Goal: Check status: Check status

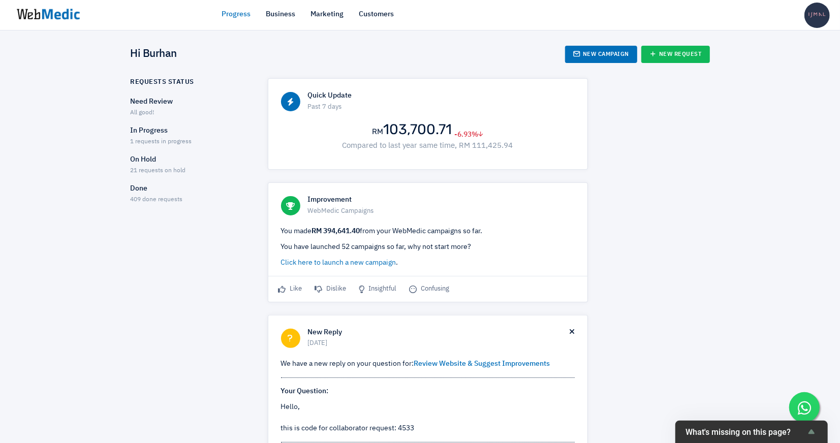
click at [192, 142] on div "In Progress 1 requests in progress" at bounding box center [190, 136] width 119 height 21
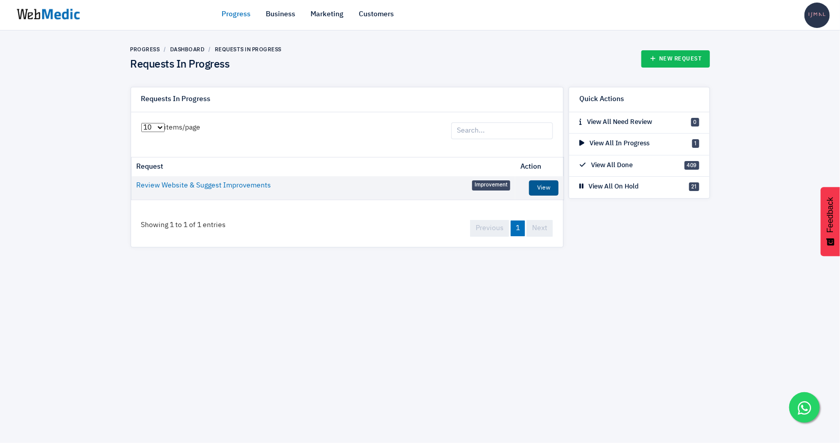
click at [546, 188] on link "View" at bounding box center [543, 187] width 29 height 15
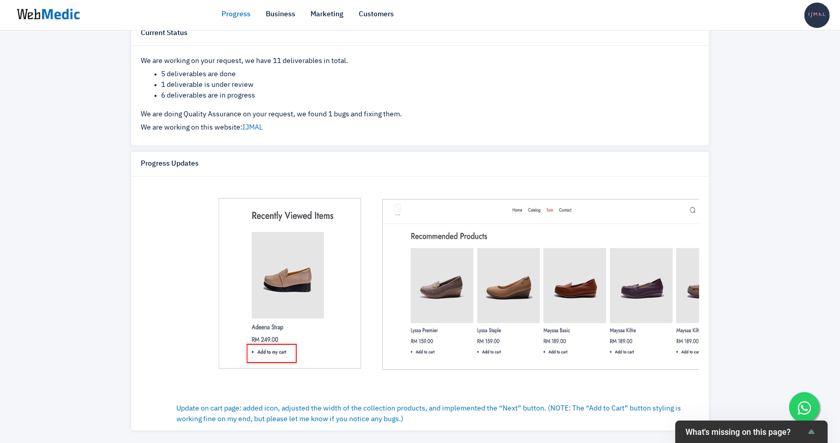
scroll to position [1844, 0]
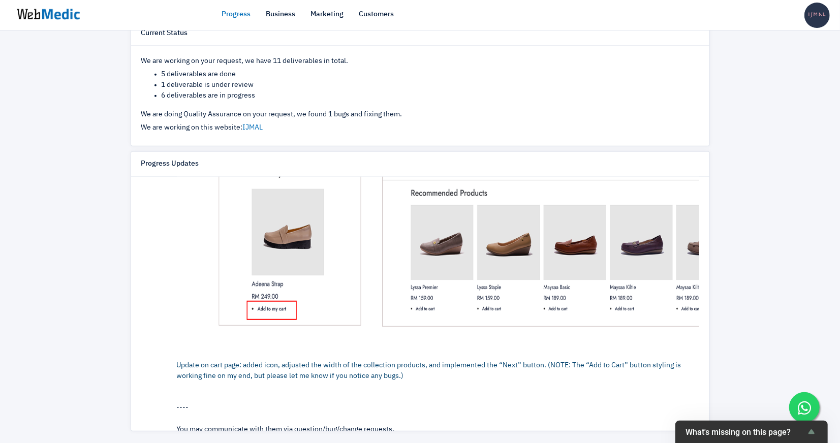
click at [516, 361] on link "Update on cart page: added icon, adjusted the width of the collection products,…" at bounding box center [482, 238] width 610 height 283
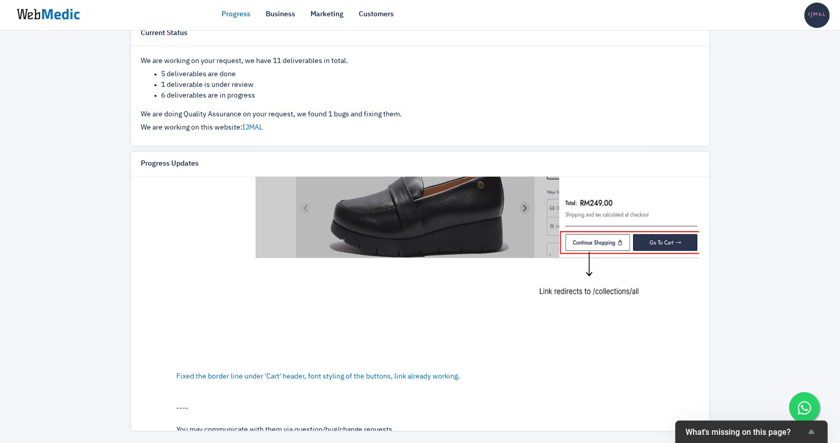
scroll to position [1130, 0]
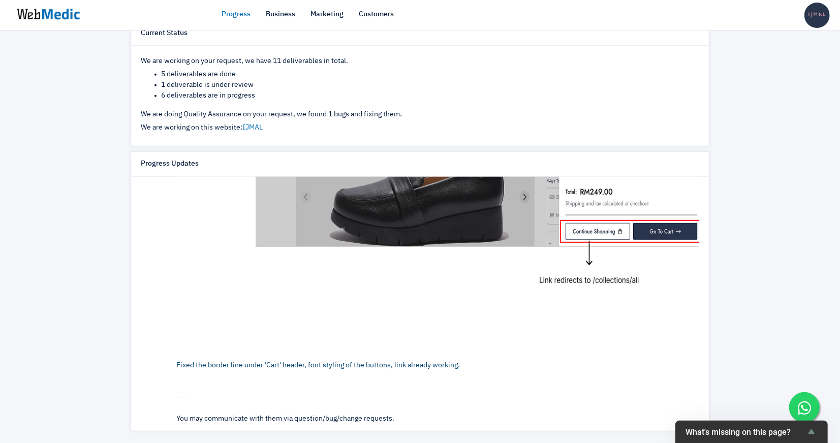
click at [397, 359] on link "Fixed the border line under 'Cart' header, font styling of the buttons, link al…" at bounding box center [482, 232] width 610 height 272
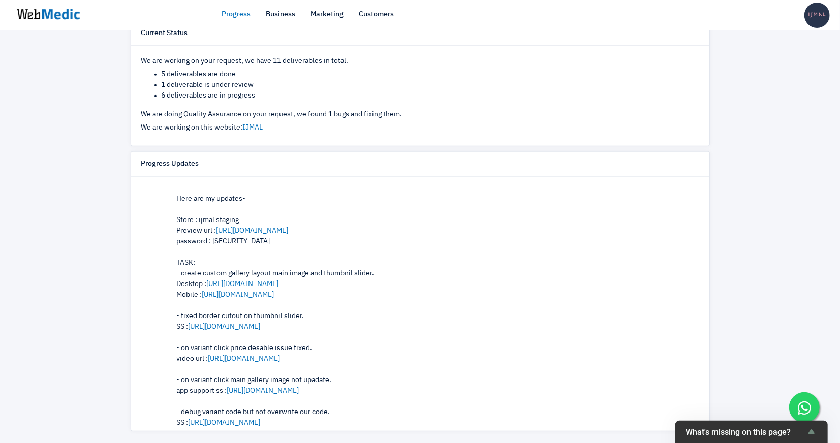
scroll to position [0, 0]
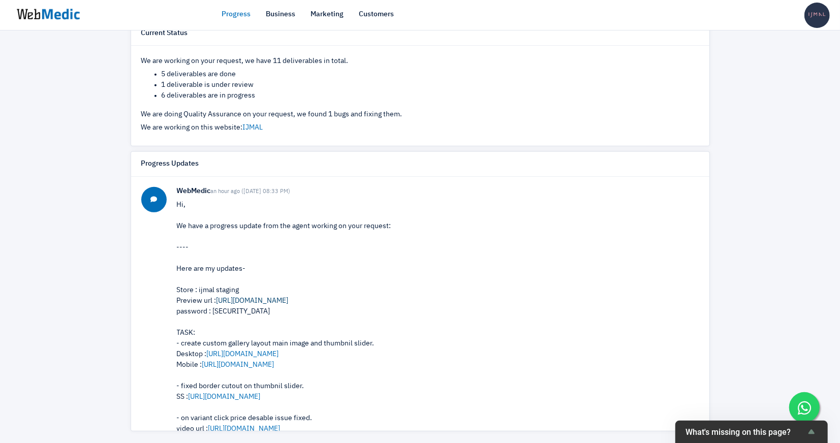
click at [289, 300] on link "[URL][DOMAIN_NAME]" at bounding box center [252, 300] width 72 height 7
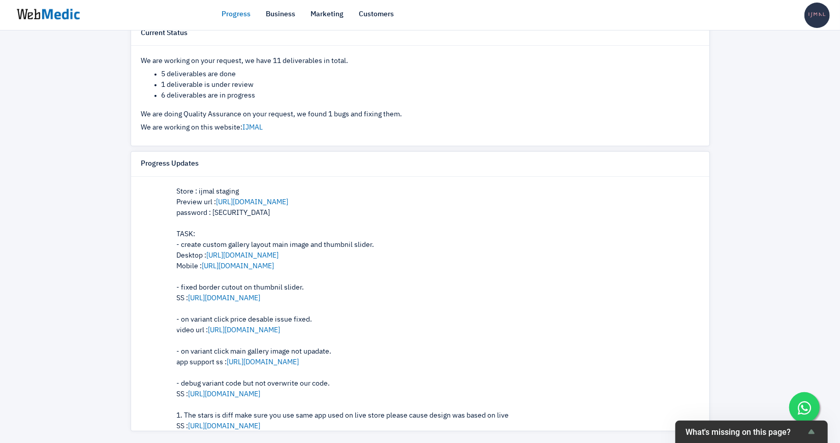
scroll to position [79, 0]
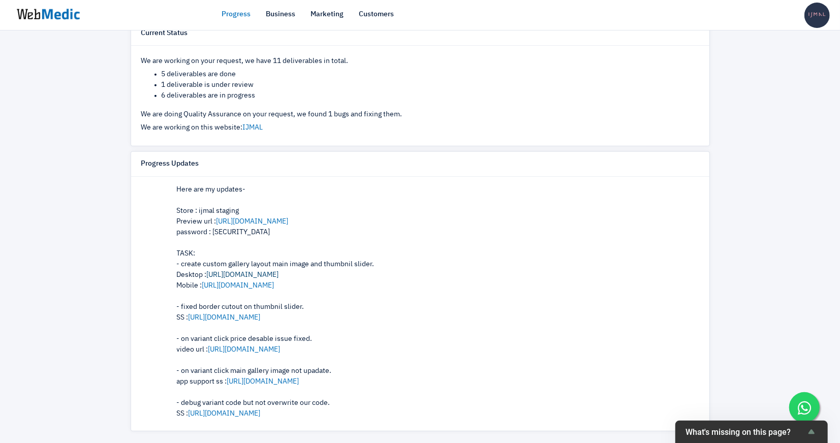
click at [269, 272] on link "[URL][DOMAIN_NAME]" at bounding box center [243, 274] width 72 height 7
click at [274, 283] on link "[URL][DOMAIN_NAME]" at bounding box center [238, 285] width 72 height 7
click at [261, 316] on link "[URL][DOMAIN_NAME]" at bounding box center [225, 317] width 72 height 7
click at [273, 346] on link "[URL][DOMAIN_NAME]" at bounding box center [244, 349] width 72 height 7
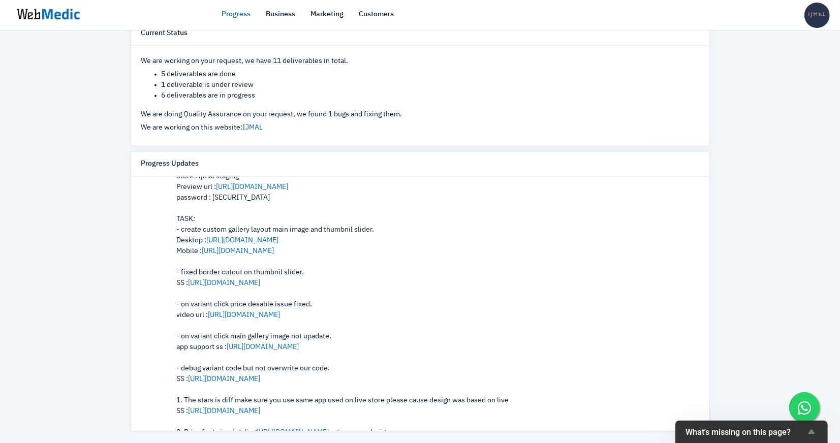
scroll to position [120, 0]
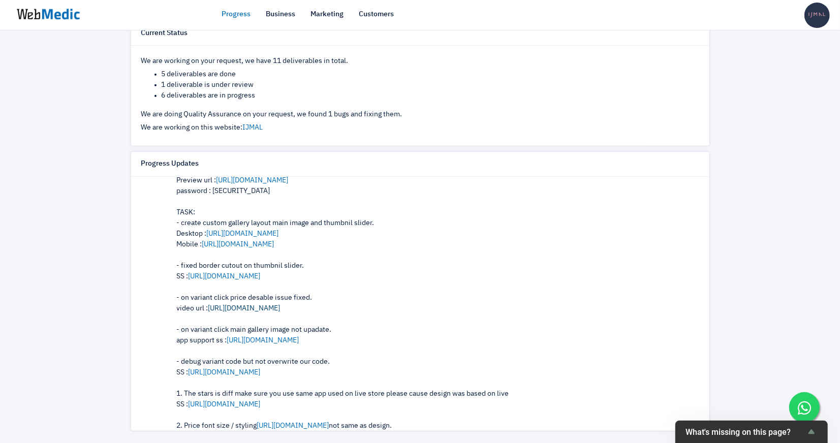
click at [281, 305] on link "[URL][DOMAIN_NAME]" at bounding box center [244, 308] width 72 height 7
click at [297, 339] on link "[URL][DOMAIN_NAME]" at bounding box center [263, 340] width 72 height 7
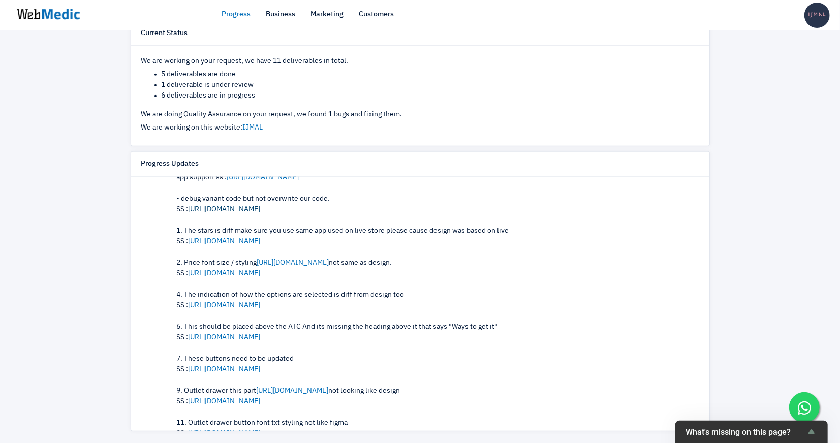
scroll to position [294, 0]
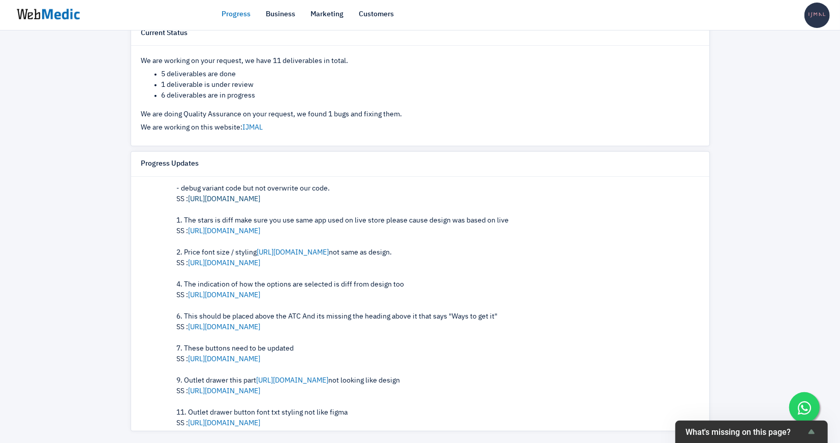
click at [248, 196] on link "[URL][DOMAIN_NAME]" at bounding box center [225, 199] width 72 height 7
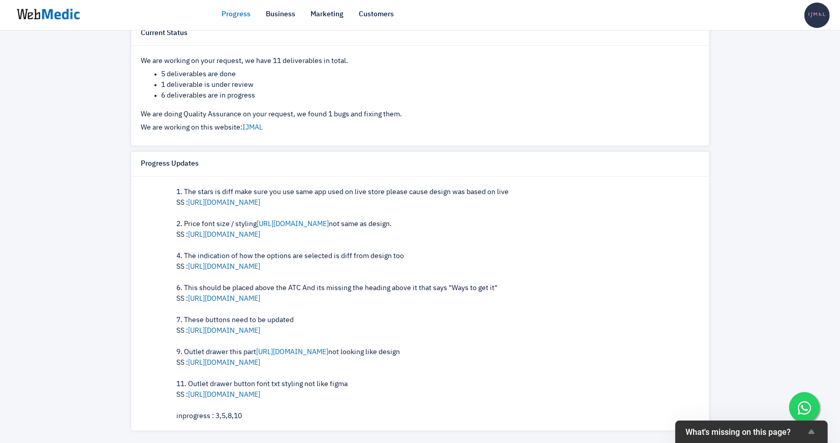
scroll to position [321, 0]
click at [261, 201] on link "[URL][DOMAIN_NAME]" at bounding box center [225, 203] width 72 height 7
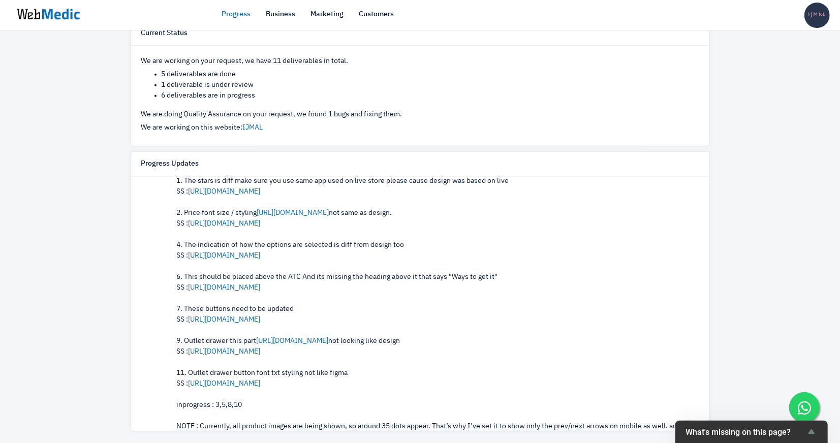
scroll to position [334, 0]
click at [329, 211] on link "[URL][DOMAIN_NAME]" at bounding box center [293, 212] width 72 height 7
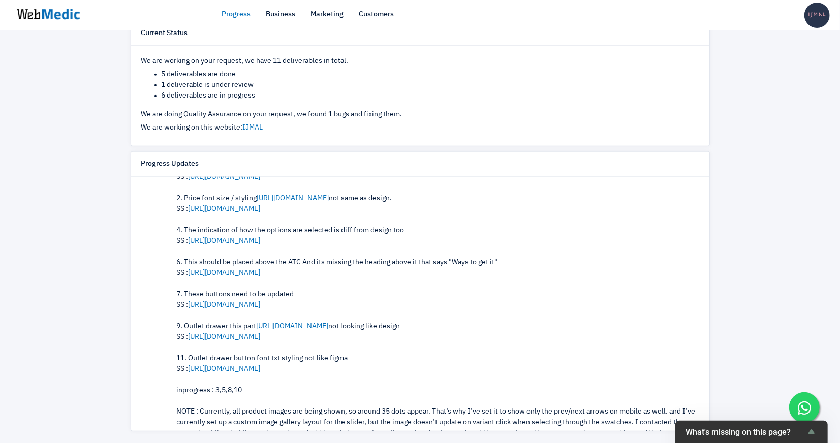
scroll to position [350, 0]
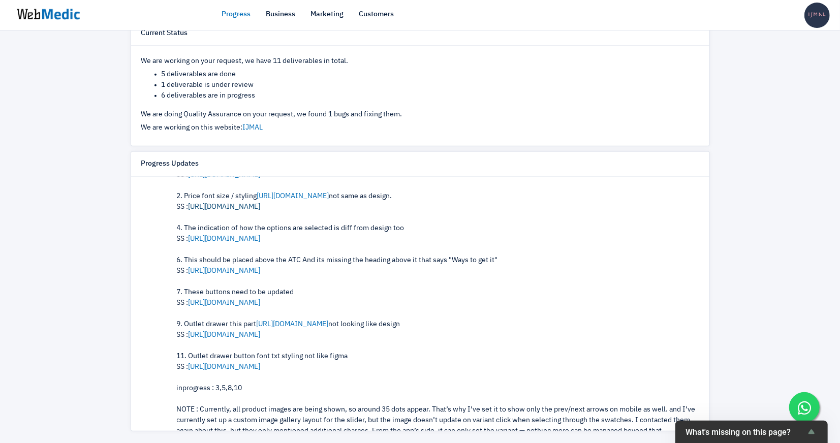
click at [261, 205] on link "[URL][DOMAIN_NAME]" at bounding box center [225, 206] width 72 height 7
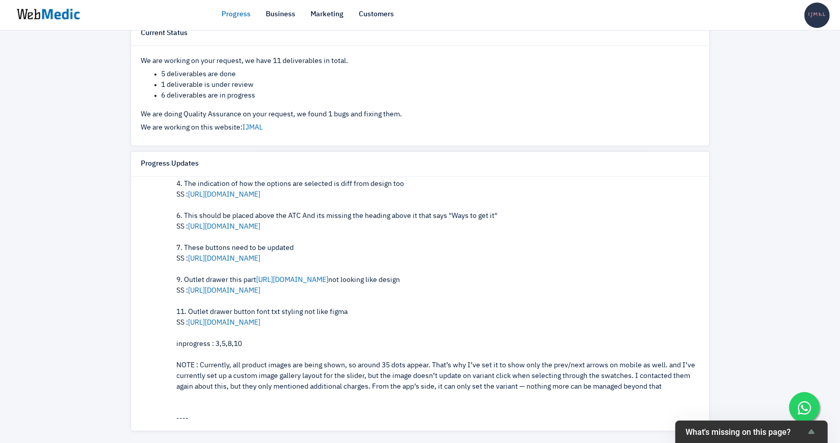
scroll to position [398, 0]
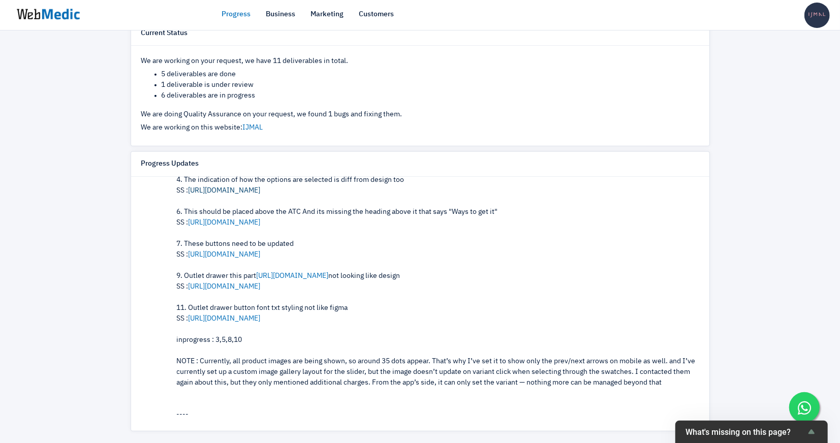
click at [261, 189] on link "[URL][DOMAIN_NAME]" at bounding box center [225, 190] width 72 height 7
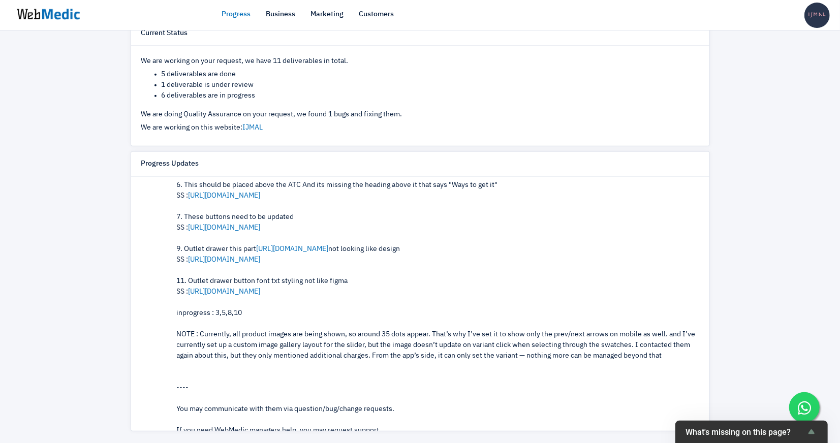
scroll to position [427, 0]
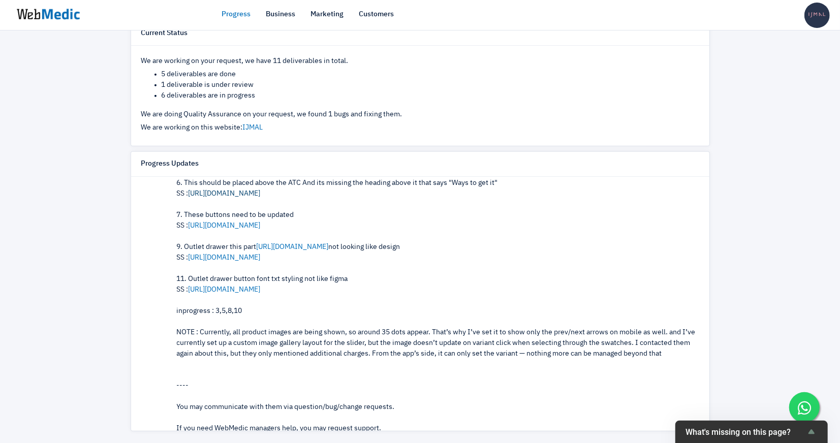
click at [261, 190] on link "[URL][DOMAIN_NAME]" at bounding box center [225, 193] width 72 height 7
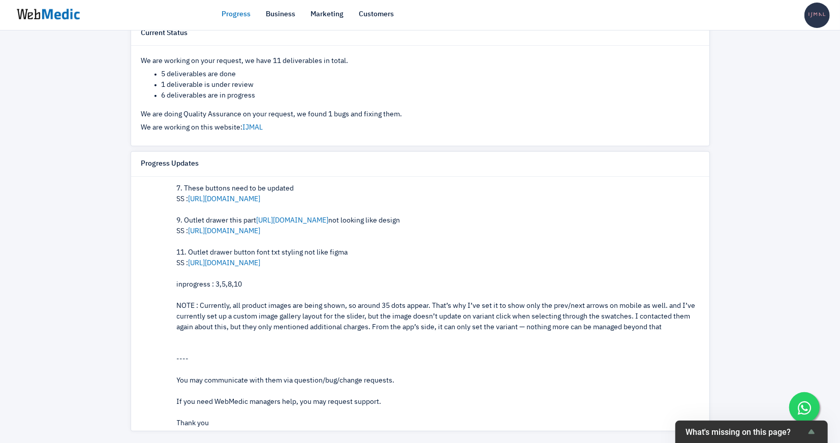
scroll to position [459, 0]
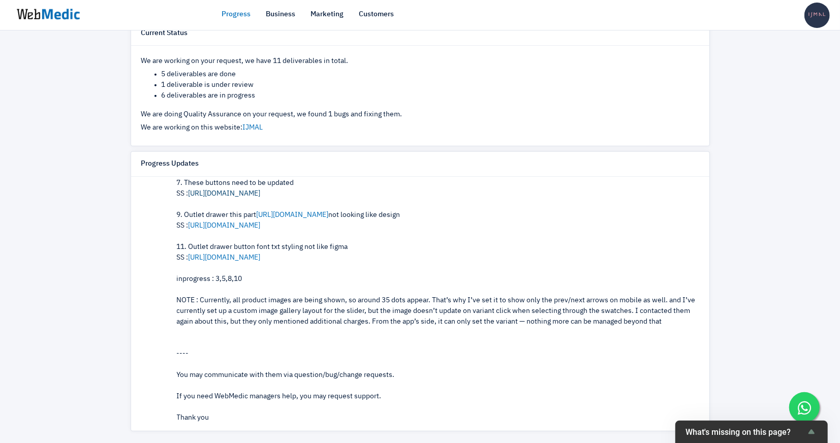
click at [258, 192] on link "[URL][DOMAIN_NAME]" at bounding box center [225, 193] width 72 height 7
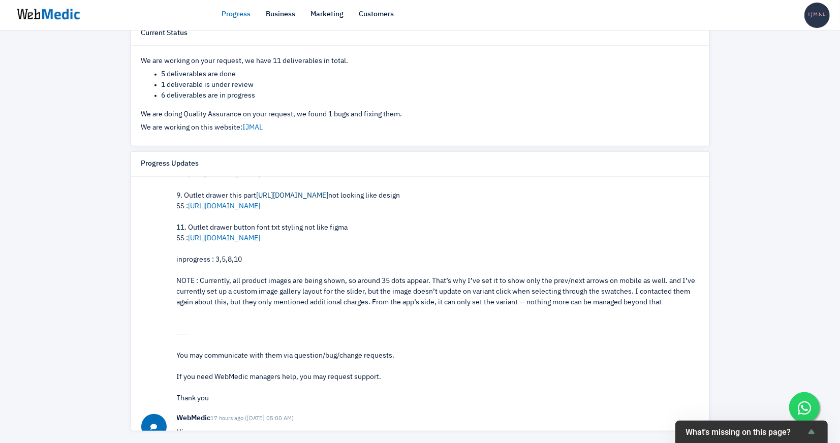
scroll to position [480, 0]
click at [293, 191] on link "[URL][DOMAIN_NAME]" at bounding box center [293, 194] width 72 height 7
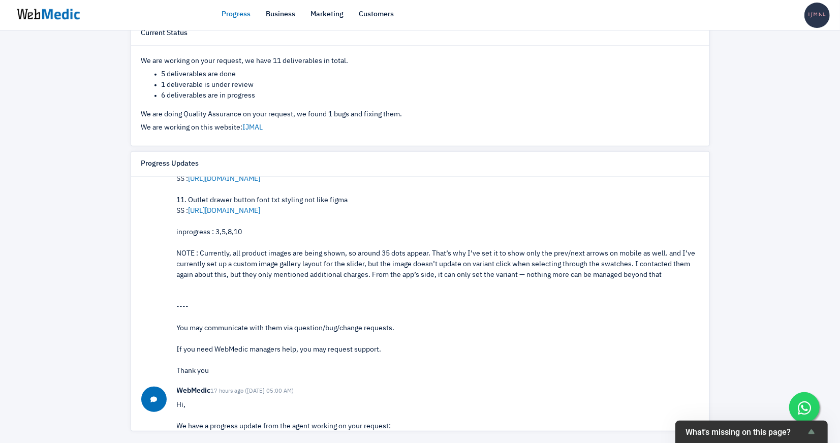
scroll to position [489, 0]
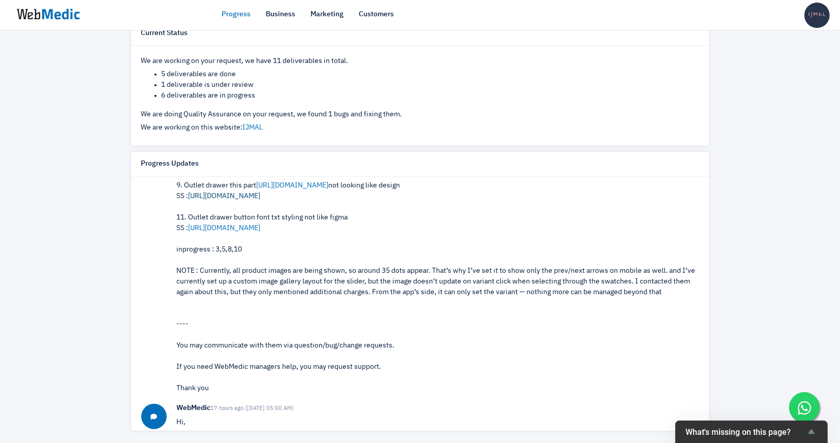
click at [261, 197] on link "[URL][DOMAIN_NAME]" at bounding box center [225, 196] width 72 height 7
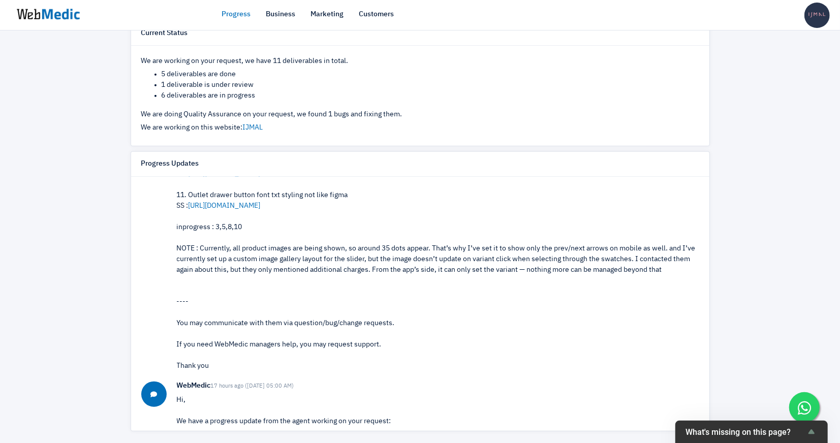
scroll to position [521, 0]
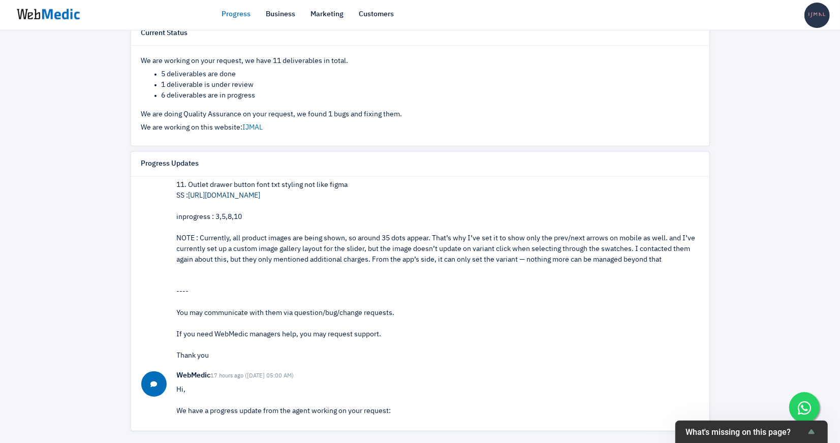
click at [261, 192] on link "[URL][DOMAIN_NAME]" at bounding box center [225, 195] width 72 height 7
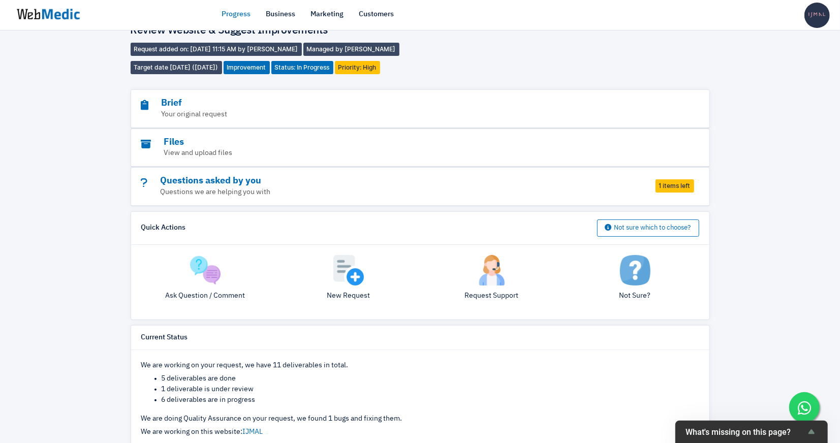
scroll to position [0, 0]
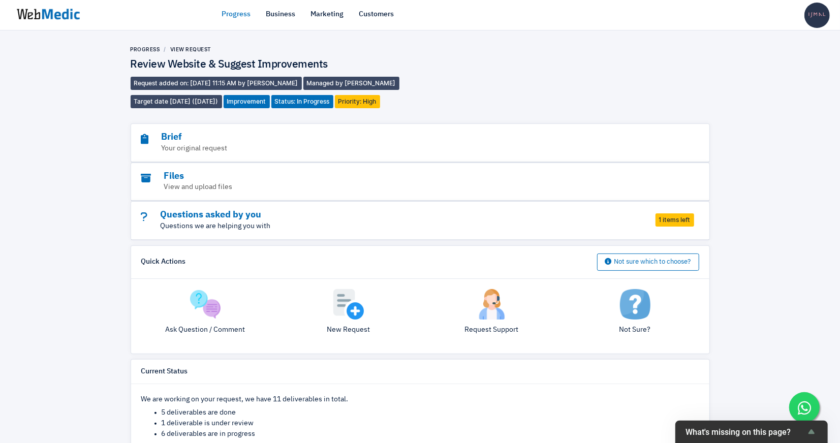
click at [353, 222] on p "Questions we are helping you with" at bounding box center [392, 226] width 502 height 11
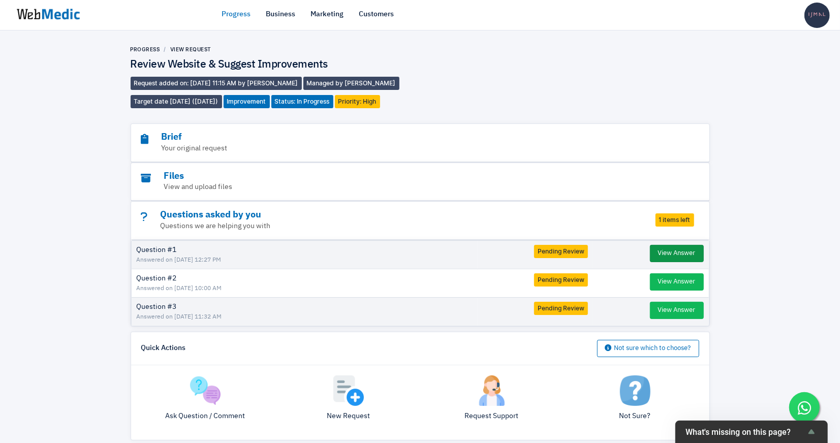
click at [683, 254] on button "View Answer" at bounding box center [677, 253] width 54 height 17
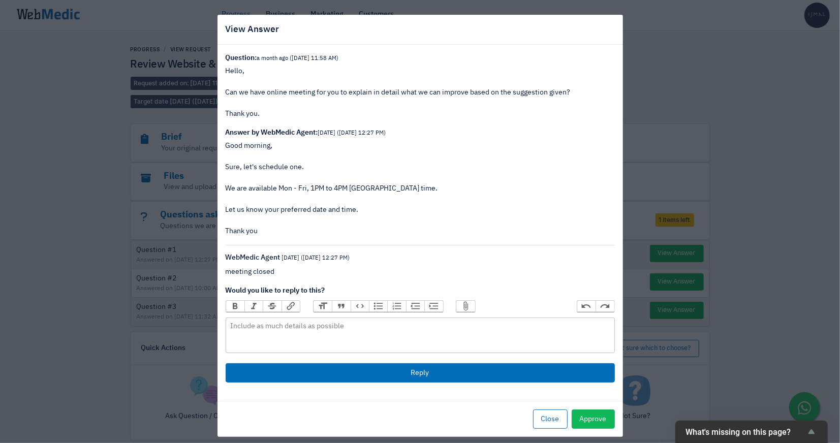
click at [797, 206] on div "View Answer Question: a month ago ([DATE] 11:58 AM) Hello, Can we have online m…" at bounding box center [420, 221] width 840 height 443
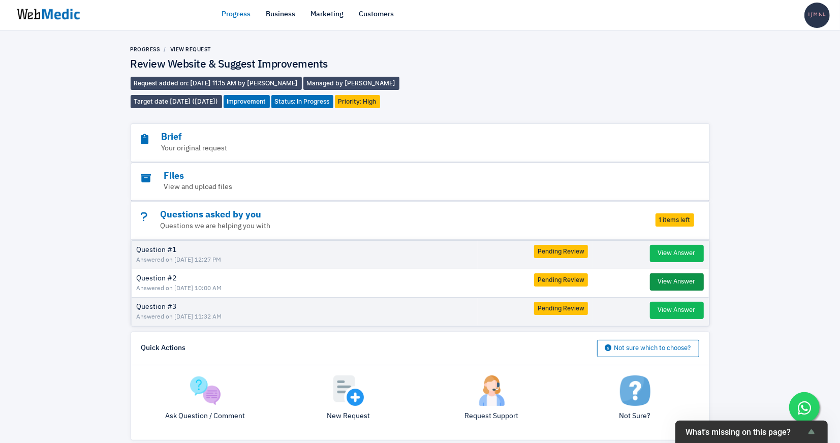
click at [692, 275] on button "View Answer" at bounding box center [677, 281] width 54 height 17
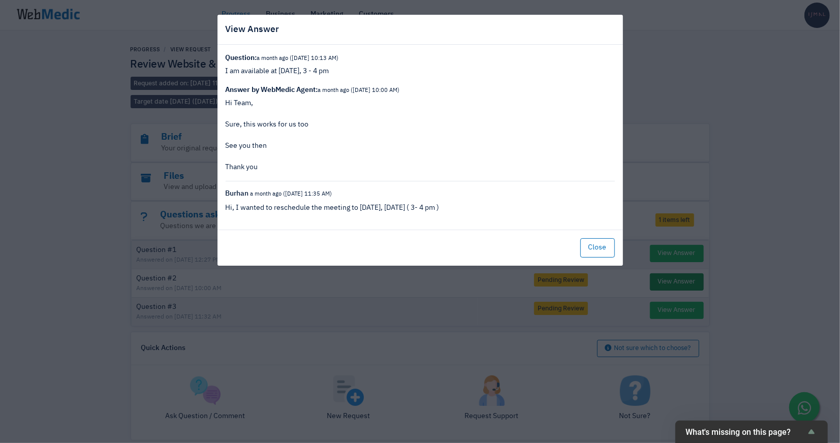
click at [692, 275] on div "View Answer Question: a month ago ([DATE] 10:13 AM) I am available at [DATE], 3…" at bounding box center [420, 221] width 840 height 443
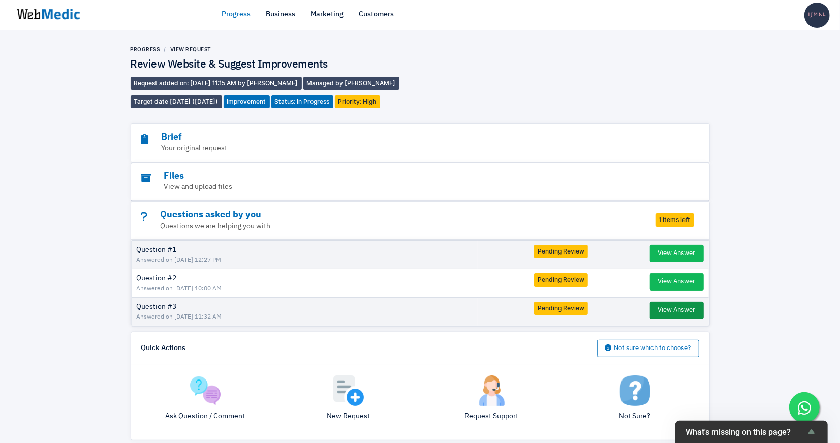
click at [684, 306] on button "View Answer" at bounding box center [677, 310] width 54 height 17
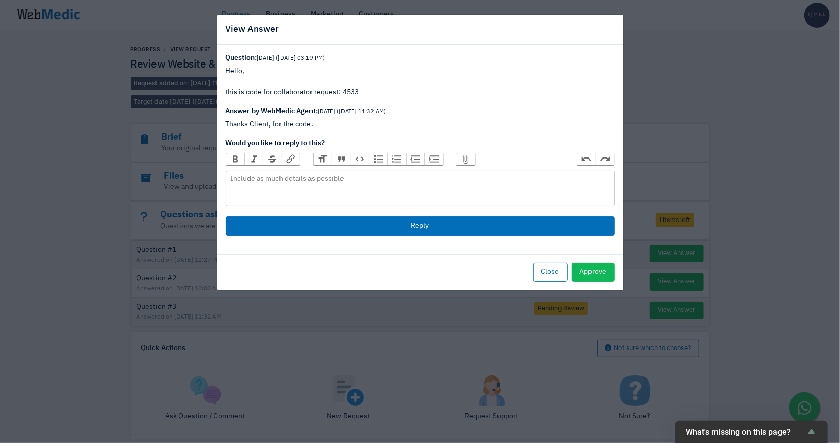
click at [667, 228] on div "View Answer Question: [DATE] ([DATE] 03:19 PM) Hello, this is code for collabor…" at bounding box center [420, 221] width 840 height 443
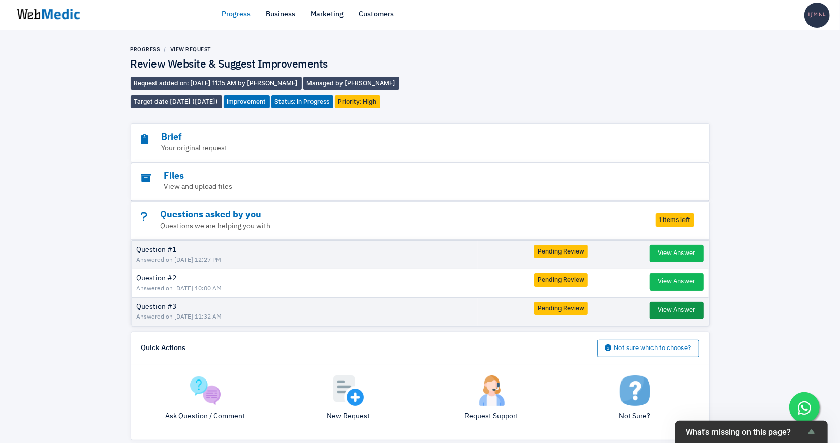
click at [663, 304] on button "View Answer" at bounding box center [677, 310] width 54 height 17
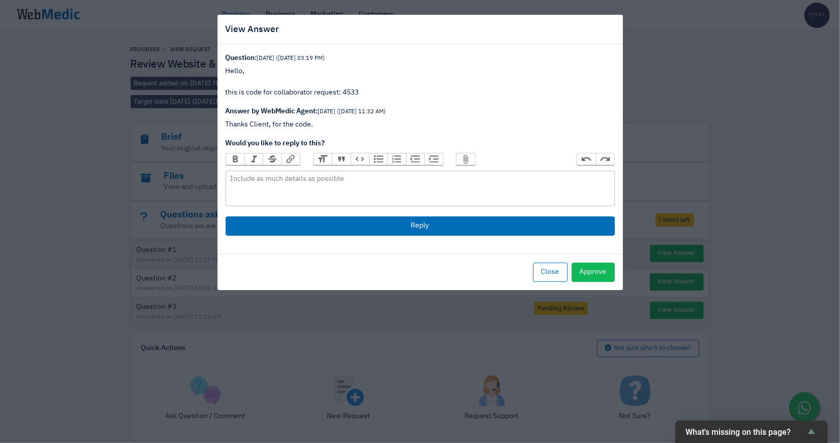
click at [661, 190] on div "View Answer Question: [DATE] ([DATE] 03:19 PM) Hello, this is code for collabor…" at bounding box center [420, 221] width 840 height 443
